Goal: Information Seeking & Learning: Learn about a topic

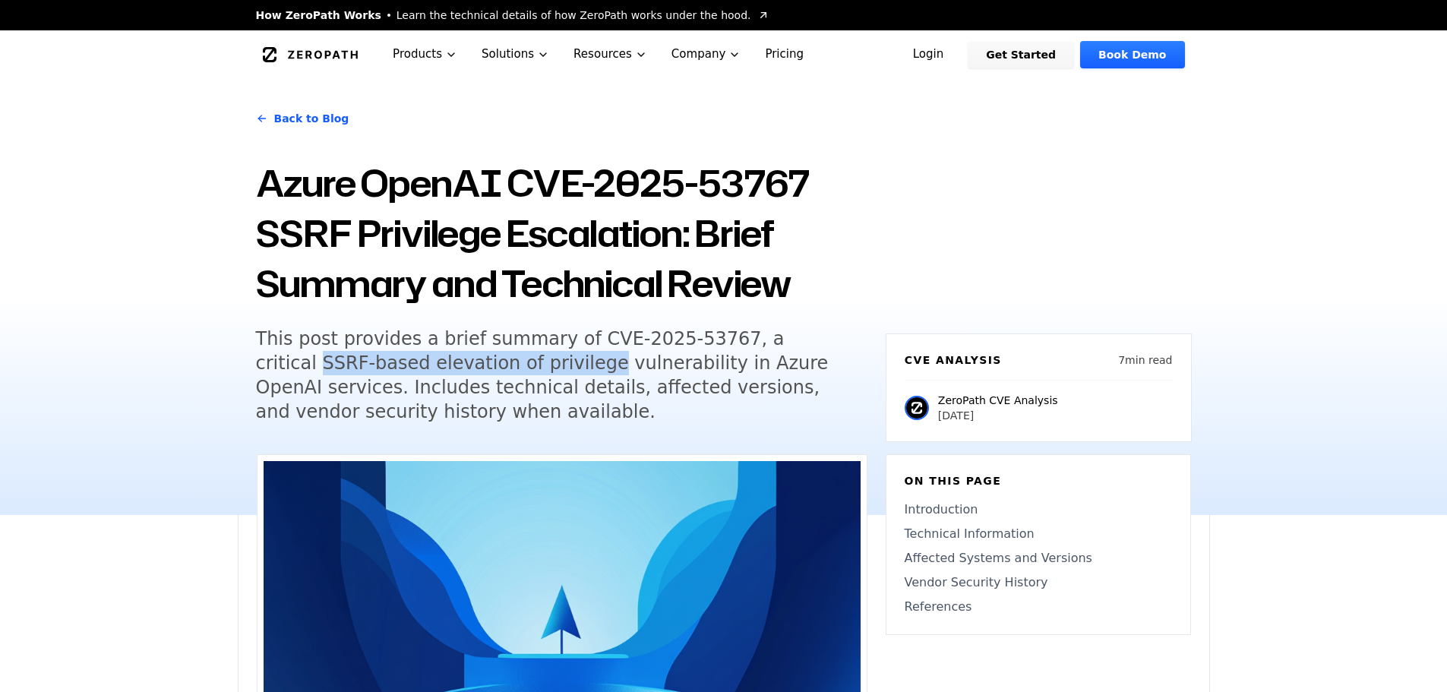
drag, startPoint x: 779, startPoint y: 336, endPoint x: 474, endPoint y: 358, distance: 306.1
click at [474, 358] on h5 "This post provides a brief summary of CVE-2025-53767, a critical SSRF-based ele…" at bounding box center [547, 375] width 583 height 97
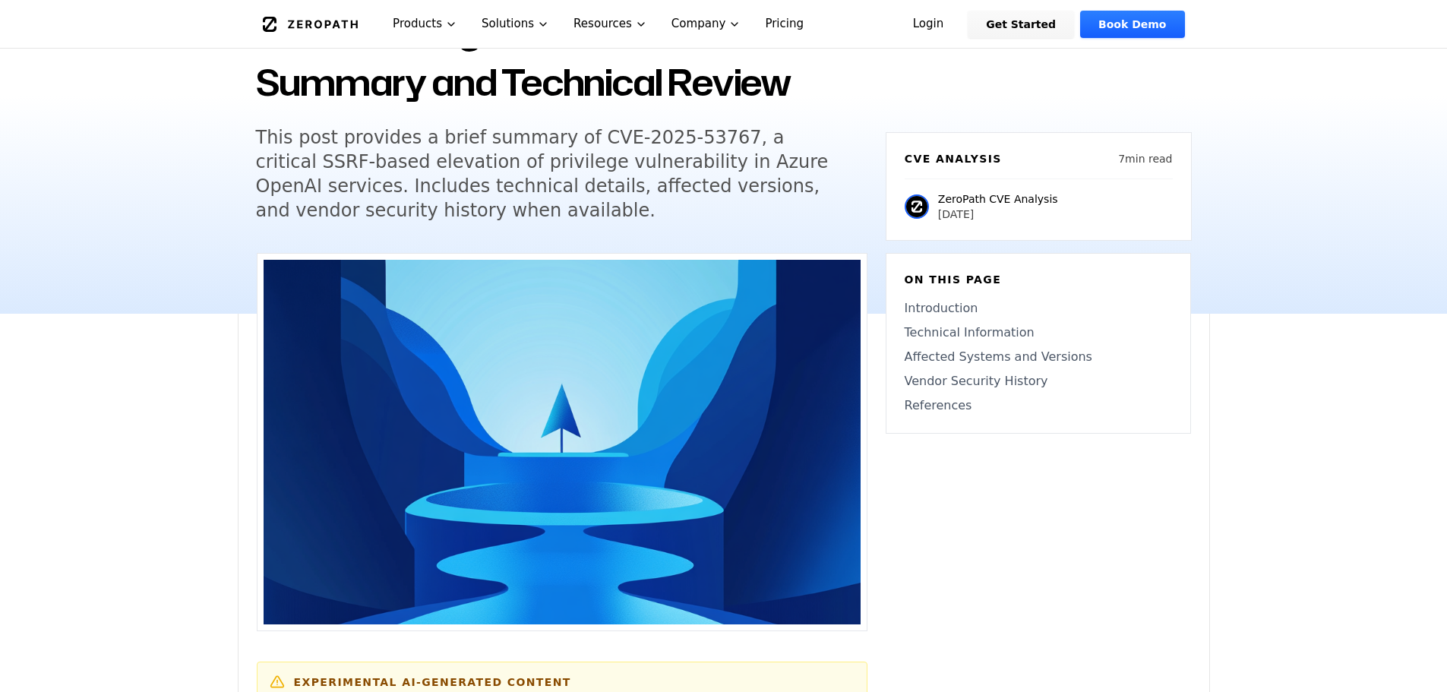
scroll to position [228, 0]
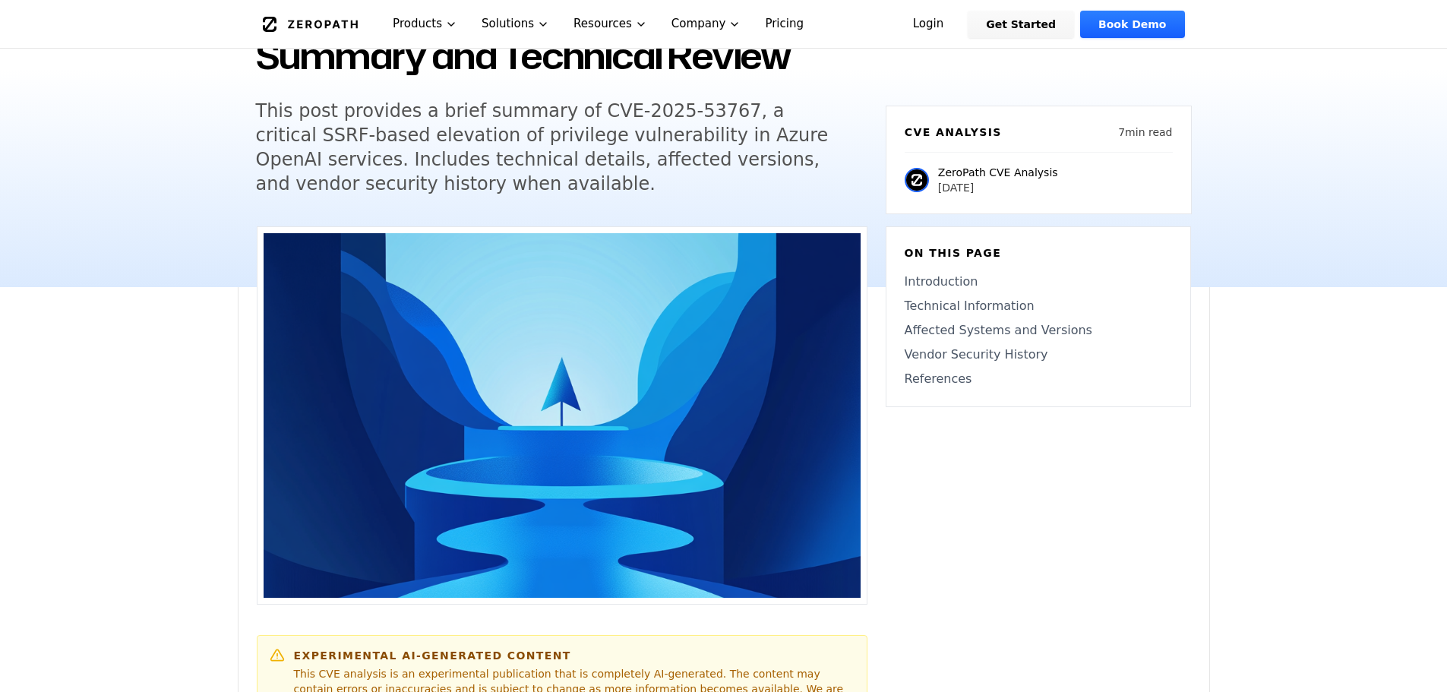
click at [763, 161] on h5 "This post provides a brief summary of CVE-2025-53767, a critical SSRF-based ele…" at bounding box center [547, 147] width 583 height 97
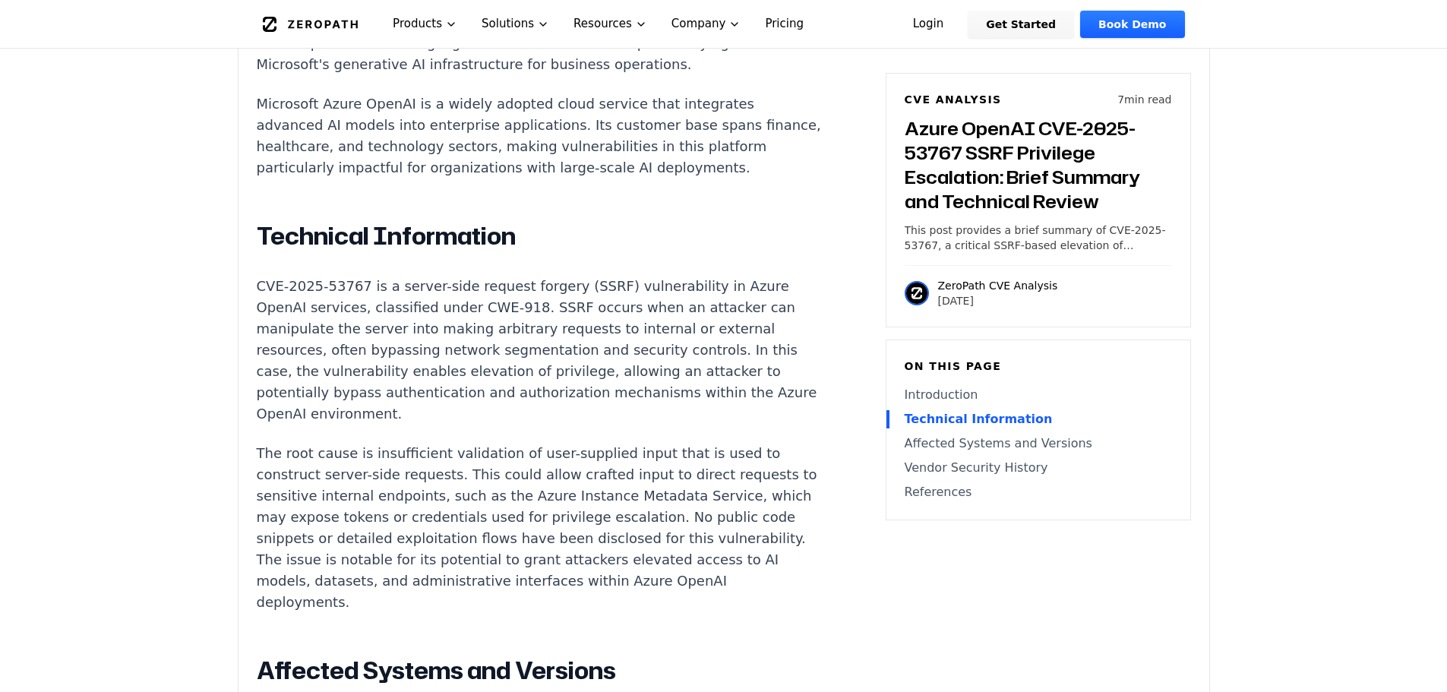
scroll to position [1139, 0]
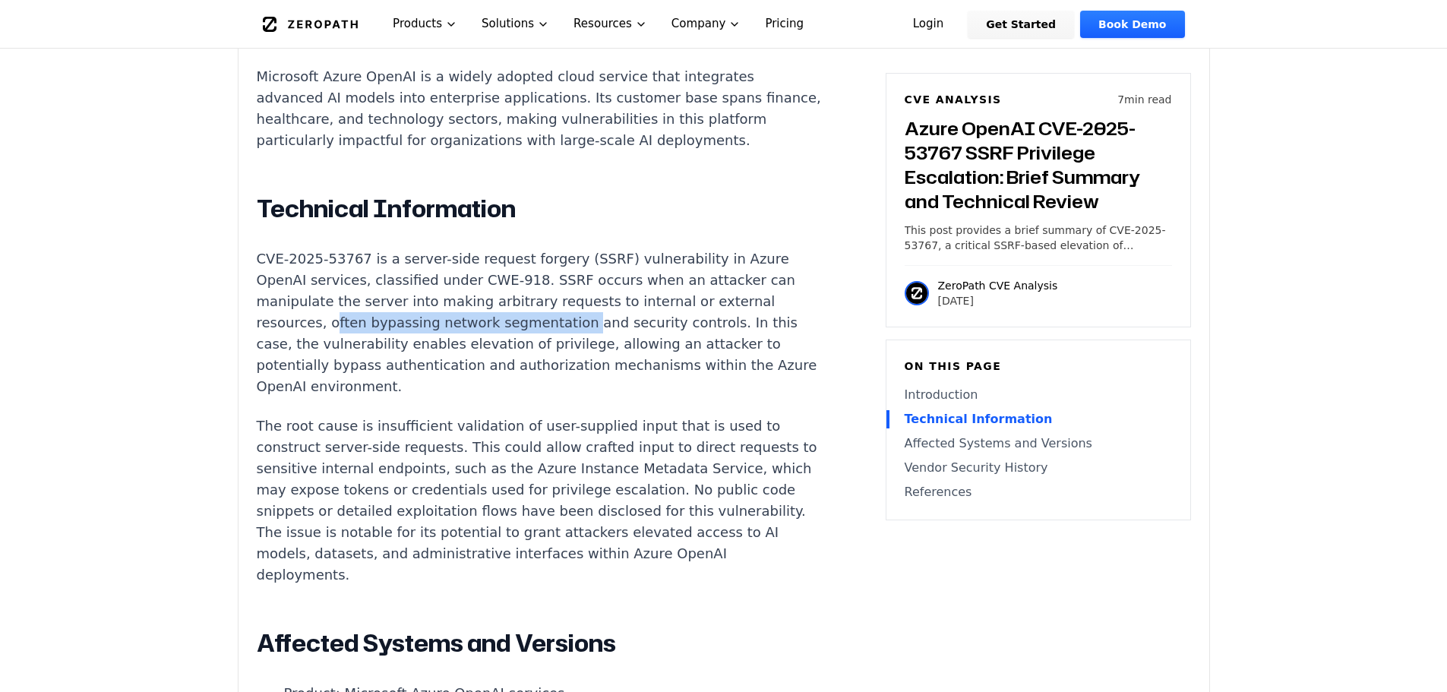
drag, startPoint x: 328, startPoint y: 327, endPoint x: 561, endPoint y: 324, distance: 233.2
click at [561, 324] on p "CVE-2025-53767 is a server-side request forgery (SSRF) vulnerability in Azure O…" at bounding box center [539, 322] width 565 height 149
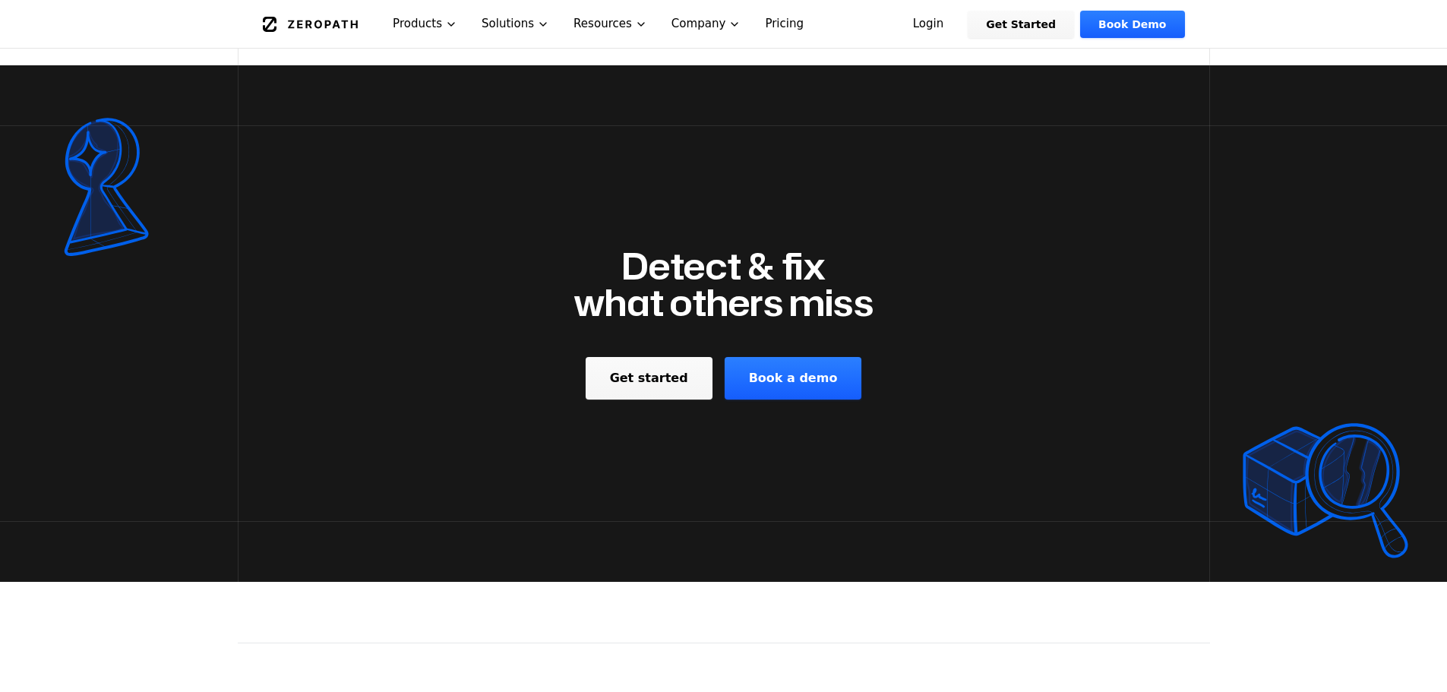
scroll to position [2127, 0]
